Goal: Transaction & Acquisition: Book appointment/travel/reservation

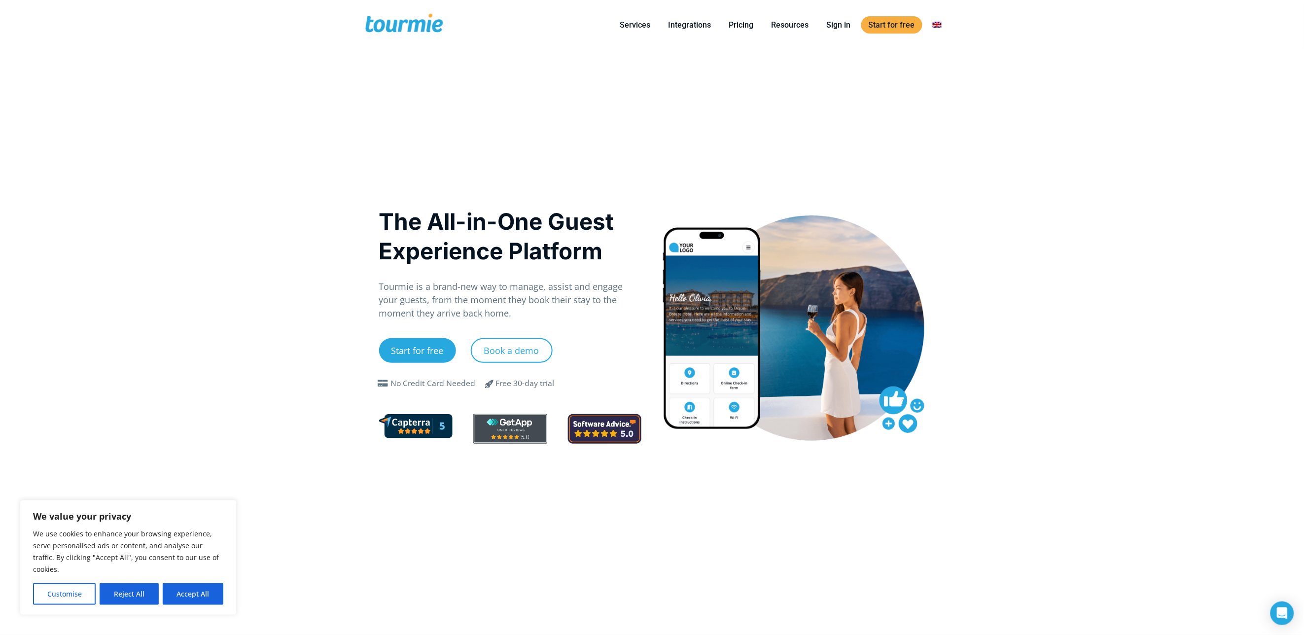
click at [796, 352] on div at bounding box center [793, 327] width 263 height 225
click at [733, 345] on div at bounding box center [793, 327] width 263 height 225
click at [699, 25] on link "Integrations" at bounding box center [690, 25] width 58 height 12
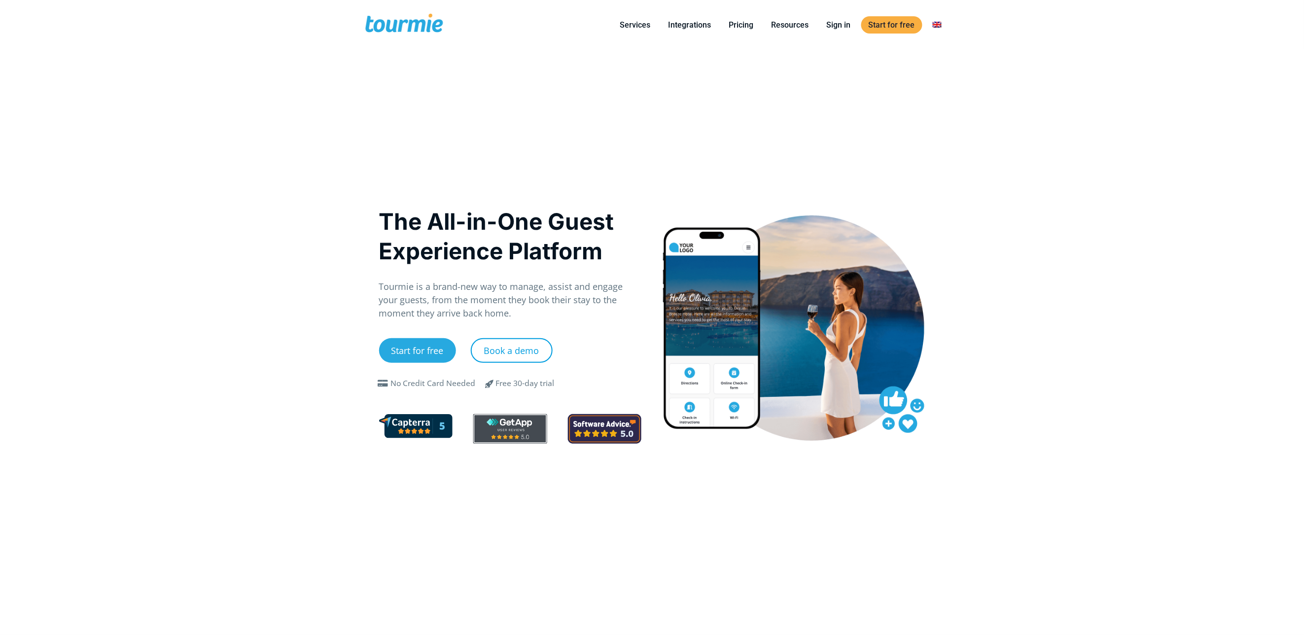
click at [513, 348] on link "Book a demo" at bounding box center [512, 350] width 82 height 25
